Goal: Task Accomplishment & Management: Manage account settings

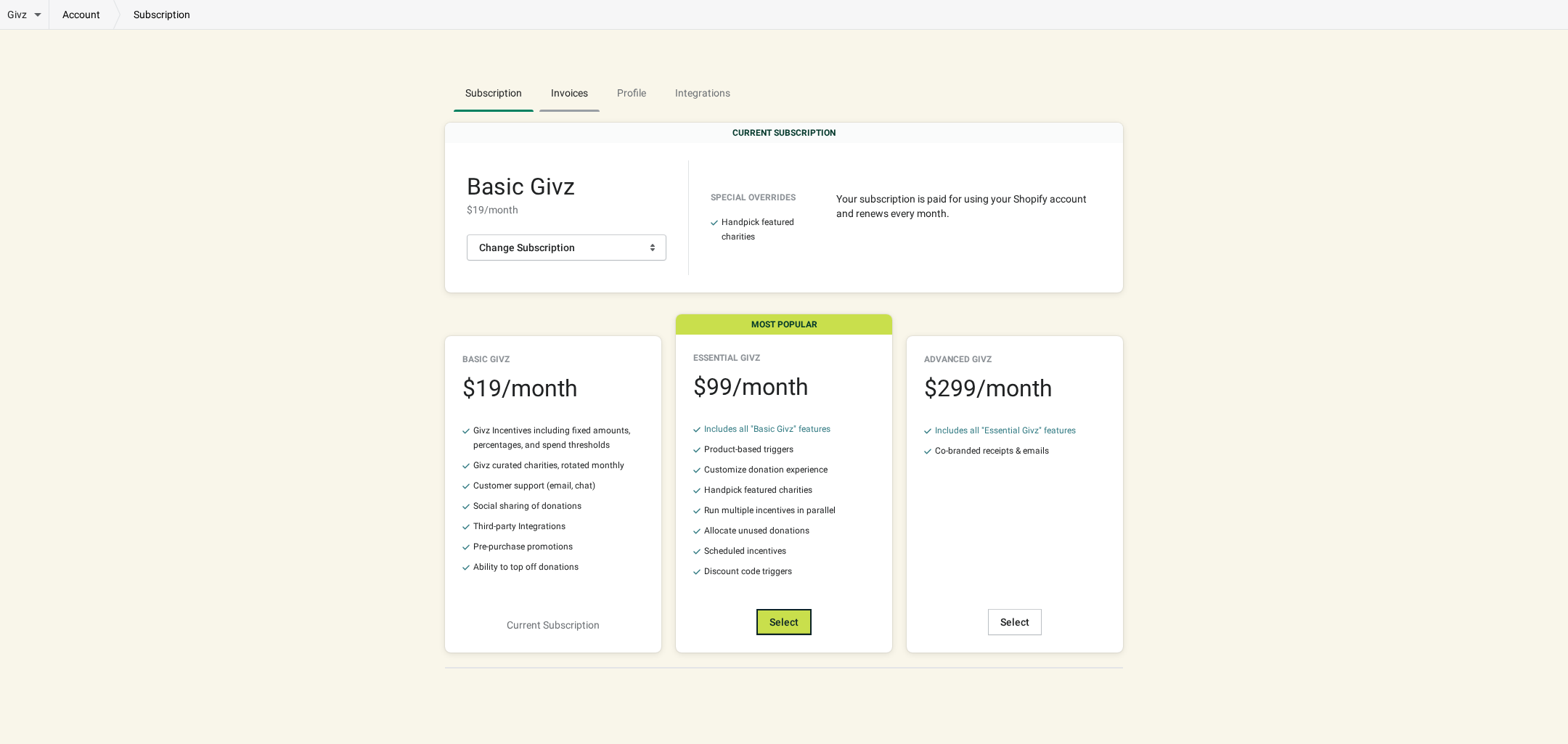
click at [569, 93] on span "Invoices" at bounding box center [570, 93] width 61 height 26
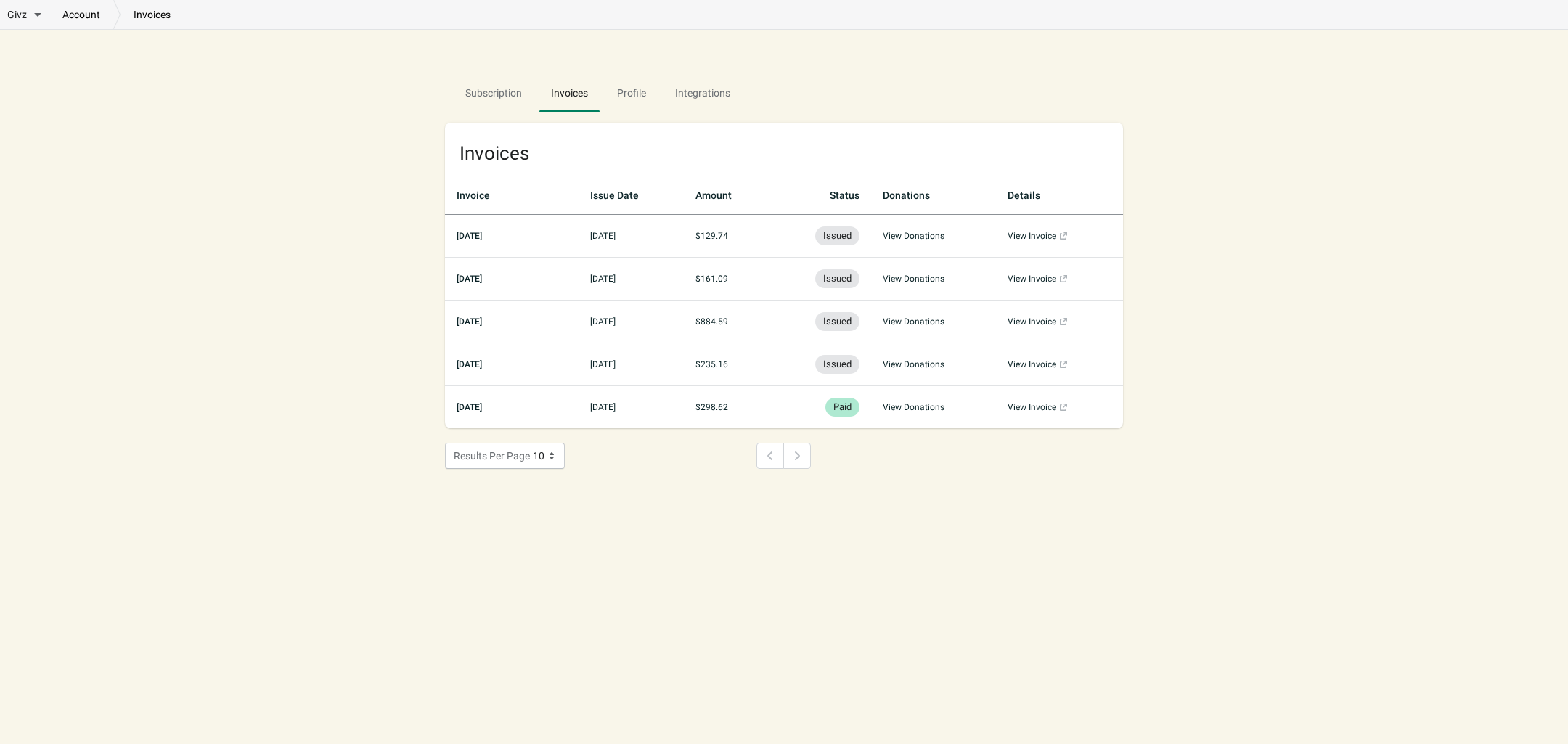
click at [793, 456] on div "Pagination" at bounding box center [797, 455] width 28 height 26
click at [763, 456] on div "Pagination" at bounding box center [770, 455] width 28 height 26
click at [1039, 363] on link "View Invoice (opens a new window)" at bounding box center [1059, 364] width 104 height 14
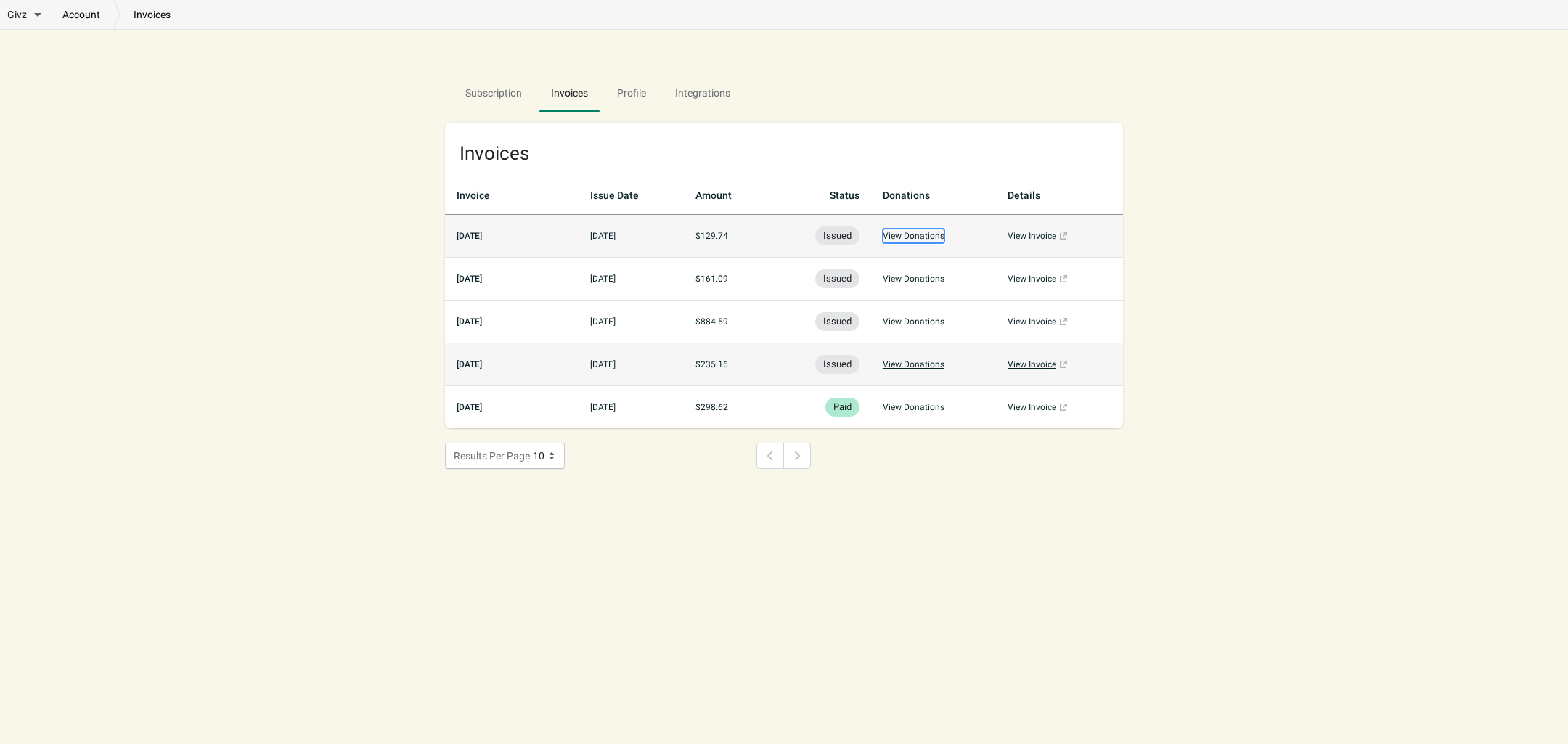
click at [933, 234] on button "View Donations" at bounding box center [914, 235] width 62 height 14
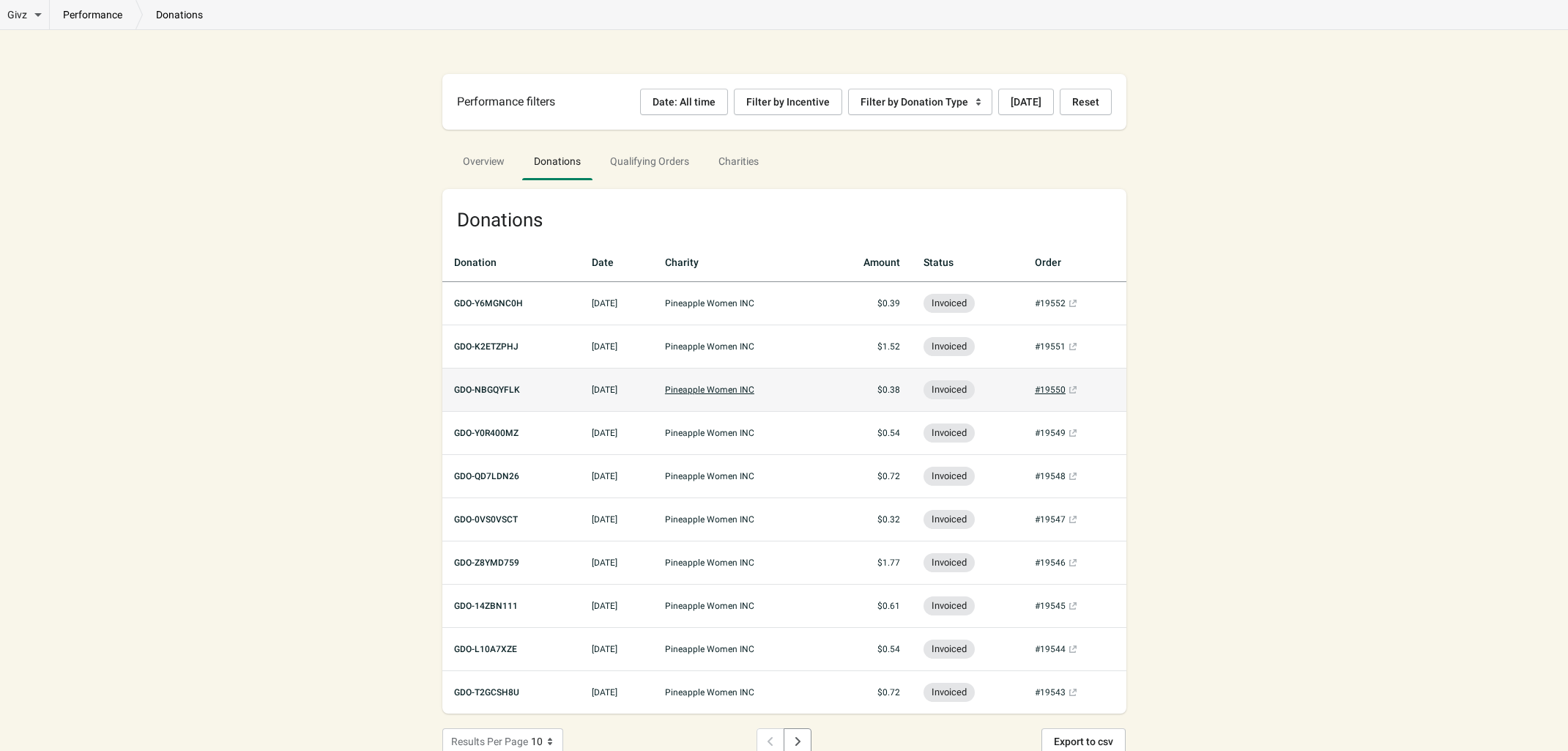
scroll to position [49, 0]
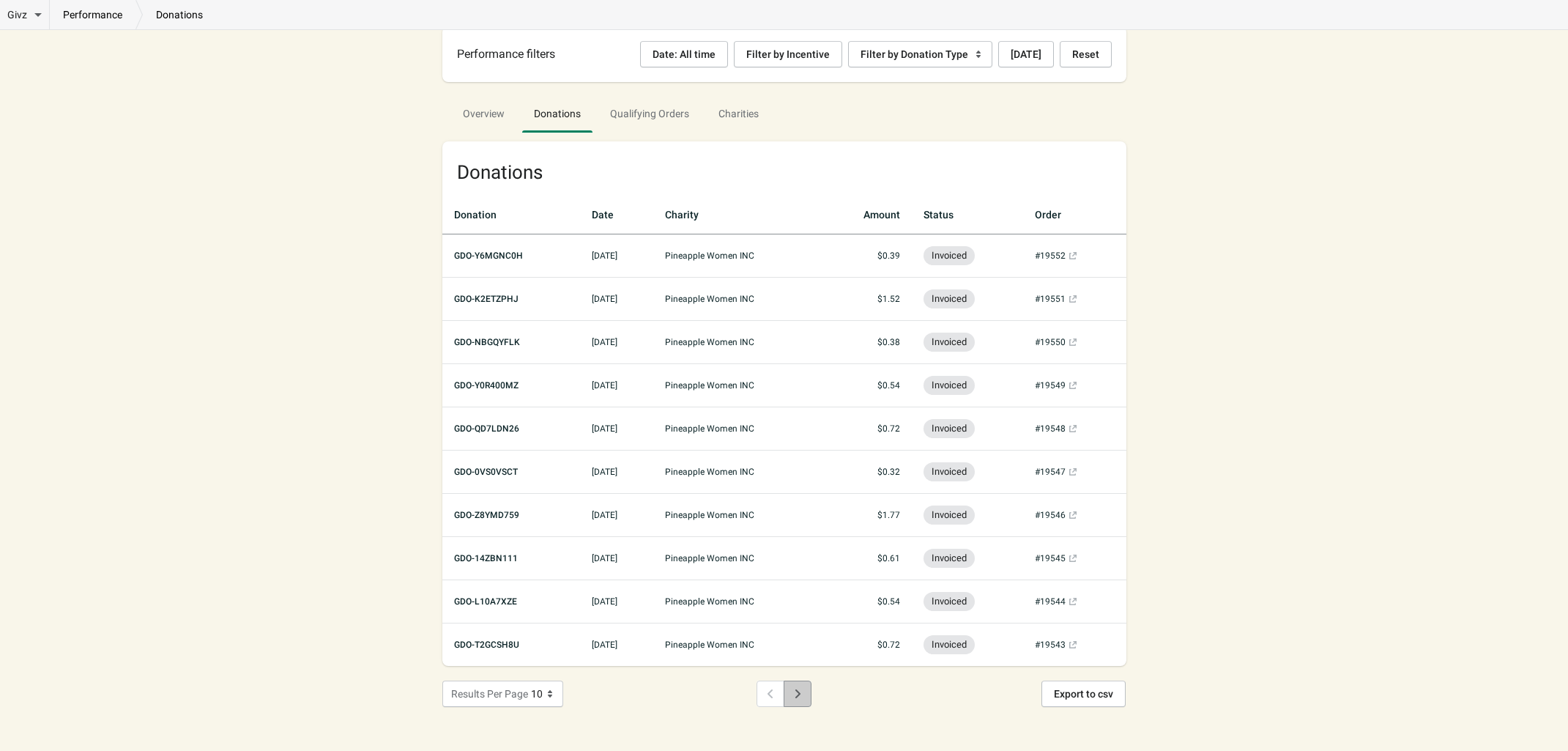
click at [795, 693] on icon "Next" at bounding box center [798, 694] width 15 height 15
click at [484, 103] on span "Overview" at bounding box center [483, 113] width 65 height 26
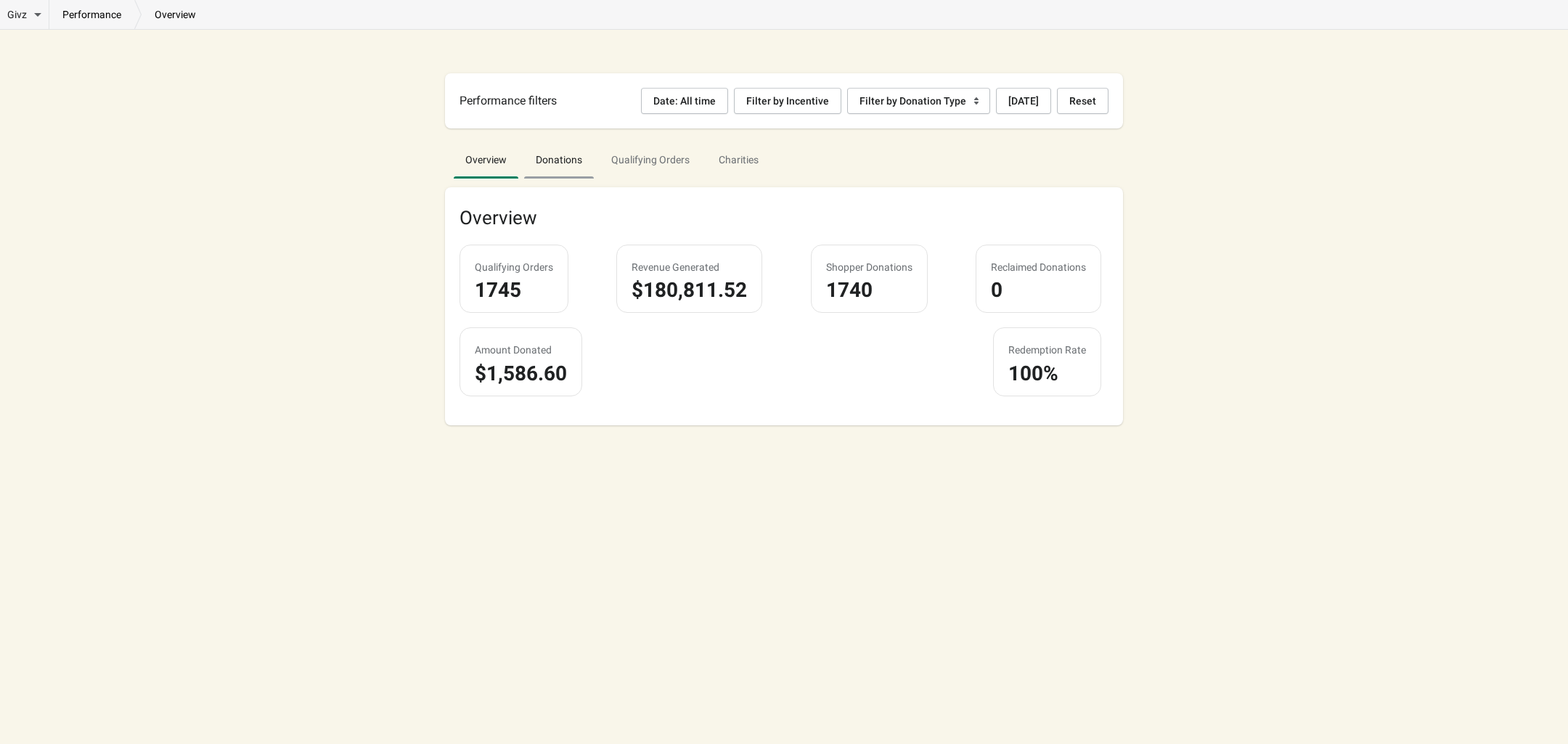
click at [551, 162] on span "Donations" at bounding box center [559, 159] width 69 height 26
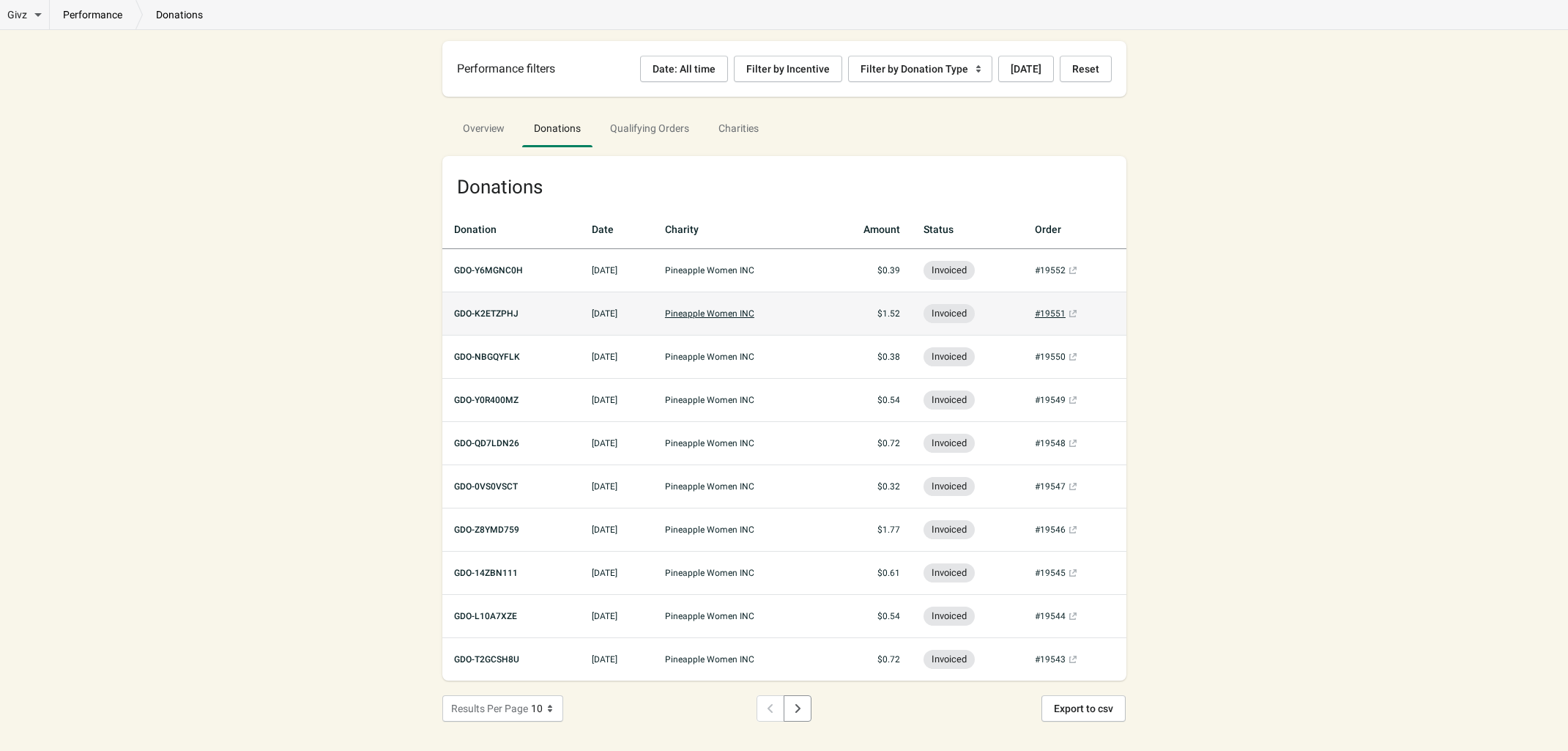
scroll to position [49, 0]
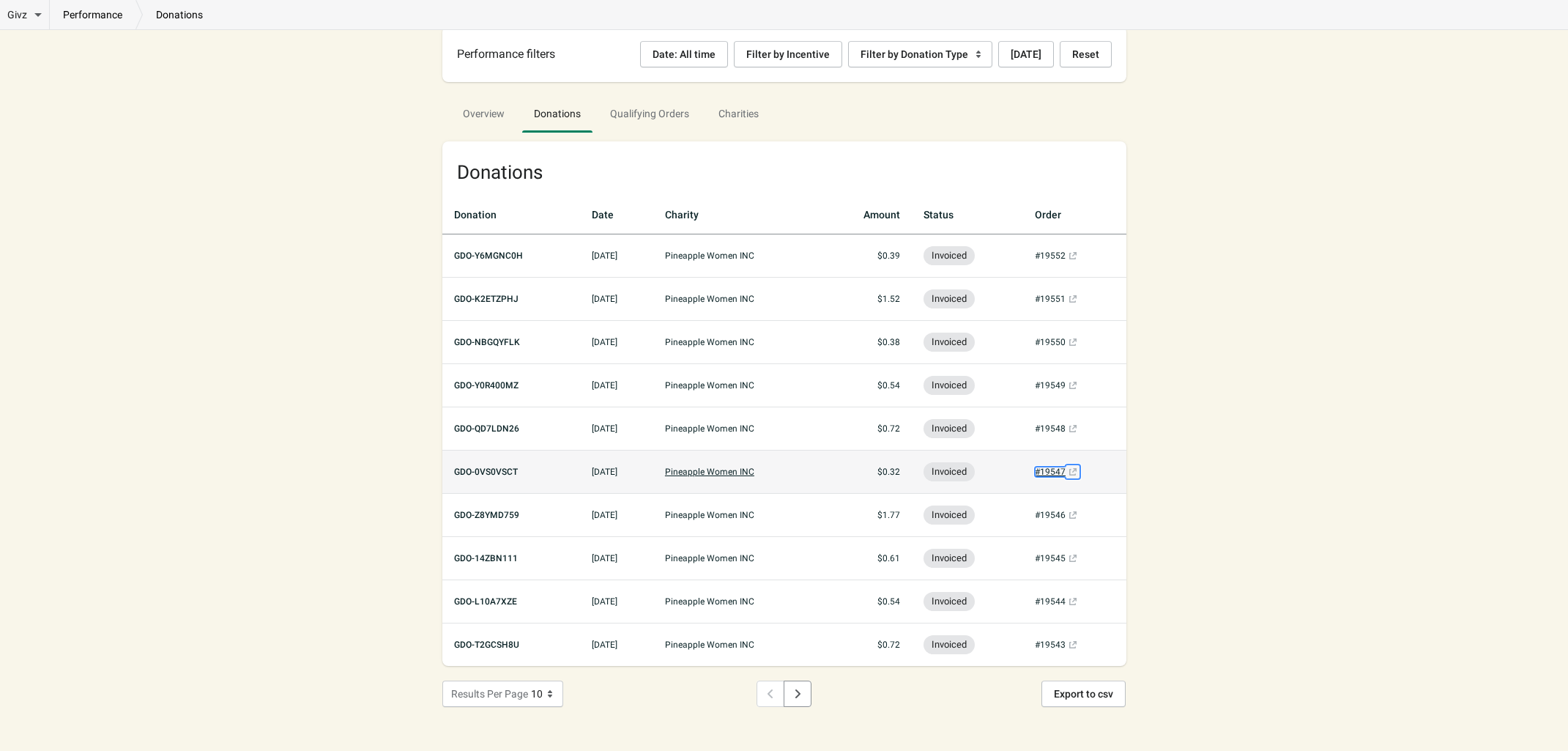
click at [1060, 473] on link "#19547 (opens a new window)" at bounding box center [1057, 472] width 46 height 11
click at [182, 11] on p "donations" at bounding box center [179, 15] width 73 height 15
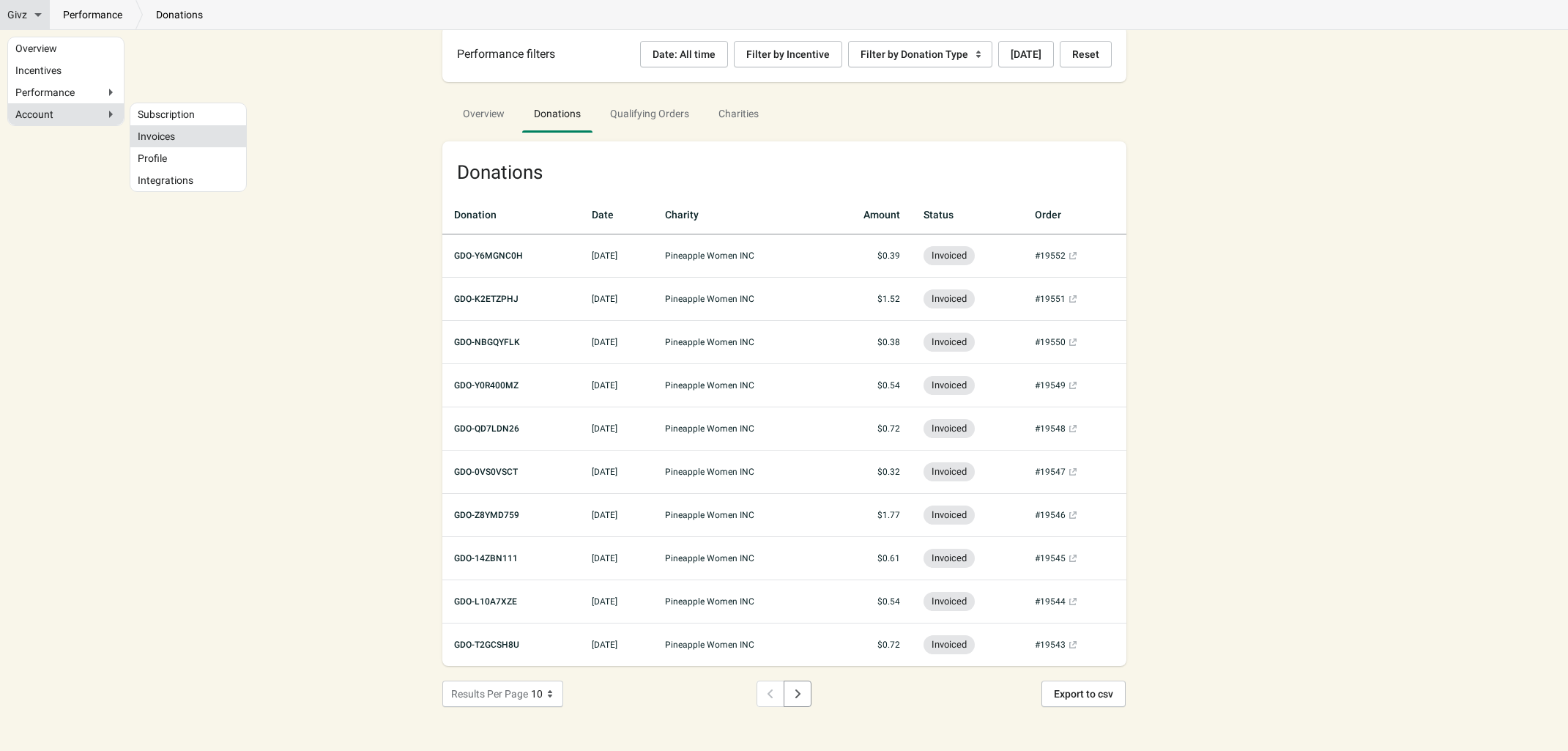
click at [154, 138] on link "Invoices" at bounding box center [189, 136] width 101 height 8
